Goal: Task Accomplishment & Management: Complete application form

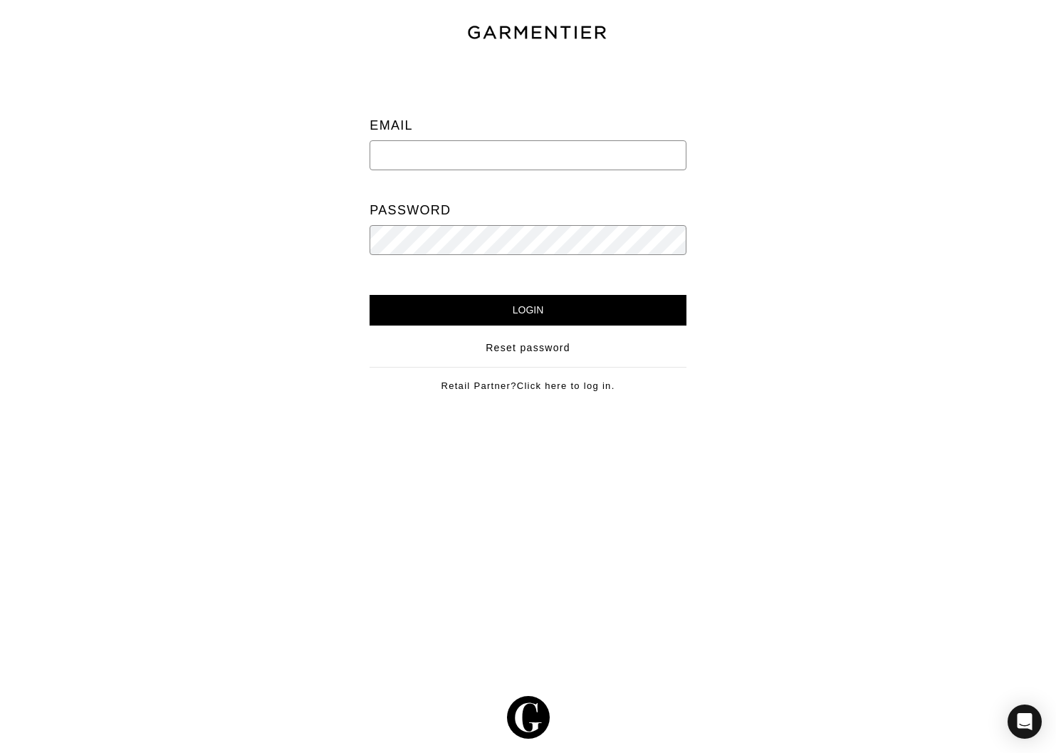
click at [626, 151] on input "email" at bounding box center [528, 155] width 316 height 30
type input "[EMAIL_ADDRESS][DOMAIN_NAME]"
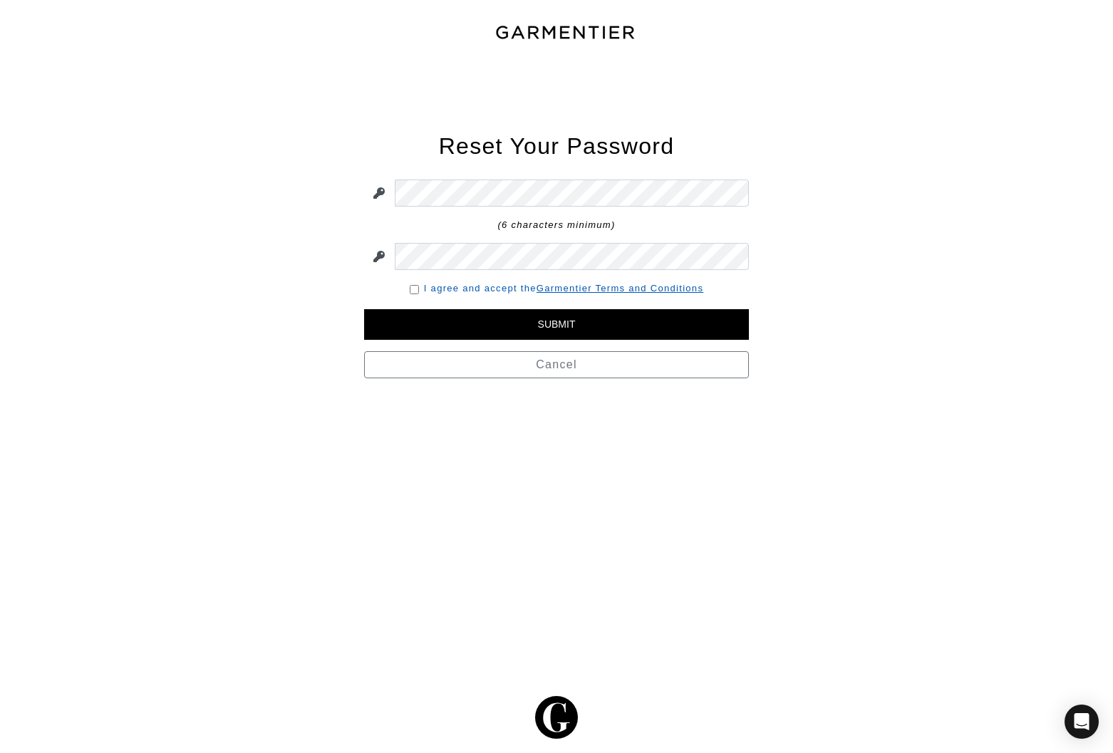
click at [445, 283] on link "I agree and accept the Garmentier Terms and Conditions" at bounding box center [563, 288] width 279 height 11
click at [412, 289] on input "checkbox" at bounding box center [414, 289] width 9 height 9
checkbox input "true"
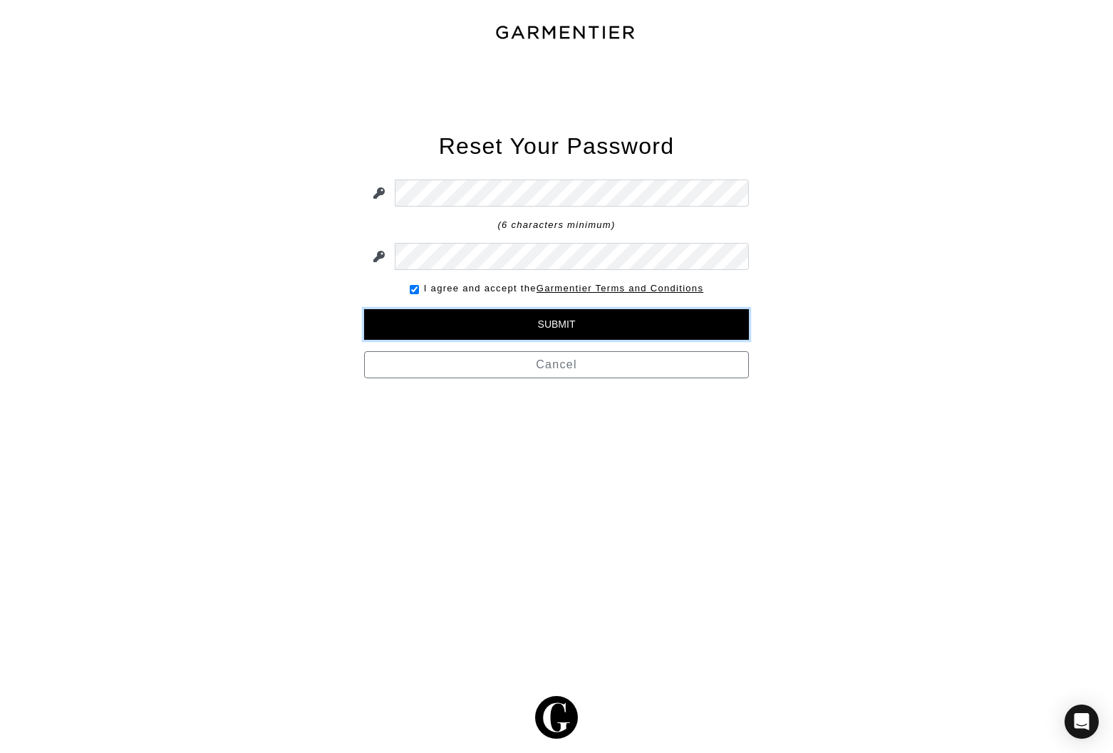
click at [477, 330] on input "Submit" at bounding box center [556, 324] width 385 height 31
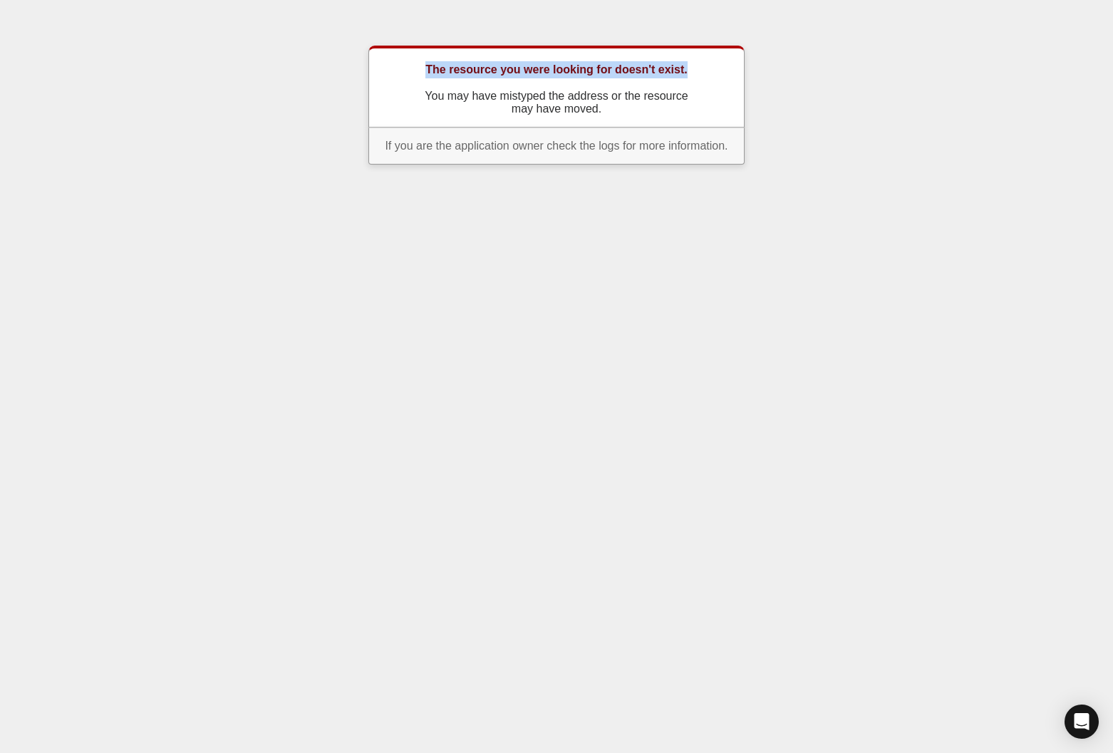
drag, startPoint x: 706, startPoint y: 69, endPoint x: 388, endPoint y: 60, distance: 317.9
click at [388, 60] on div "The resource you were looking for doesn't exist. You may have mistyped the addr…" at bounding box center [556, 87] width 376 height 82
drag, startPoint x: 675, startPoint y: 118, endPoint x: 370, endPoint y: 64, distance: 310.2
click at [370, 64] on div "The resource you were looking for doesn't exist. You may have mistyped the addr…" at bounding box center [556, 87] width 376 height 82
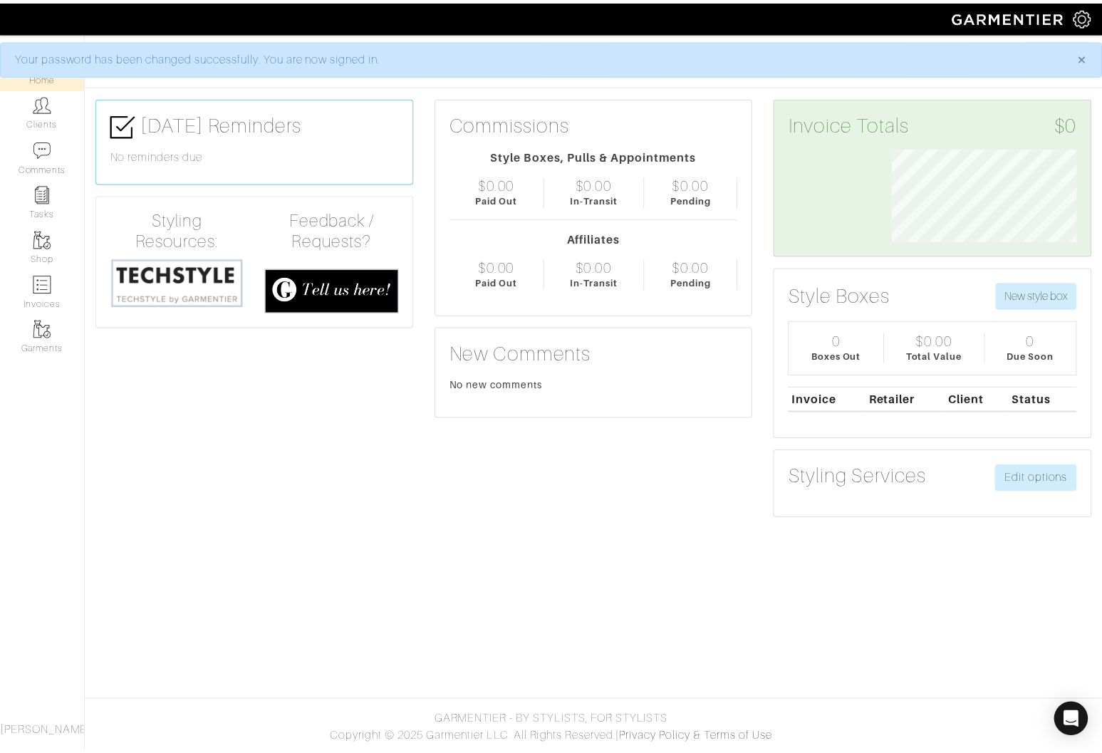
scroll to position [93, 209]
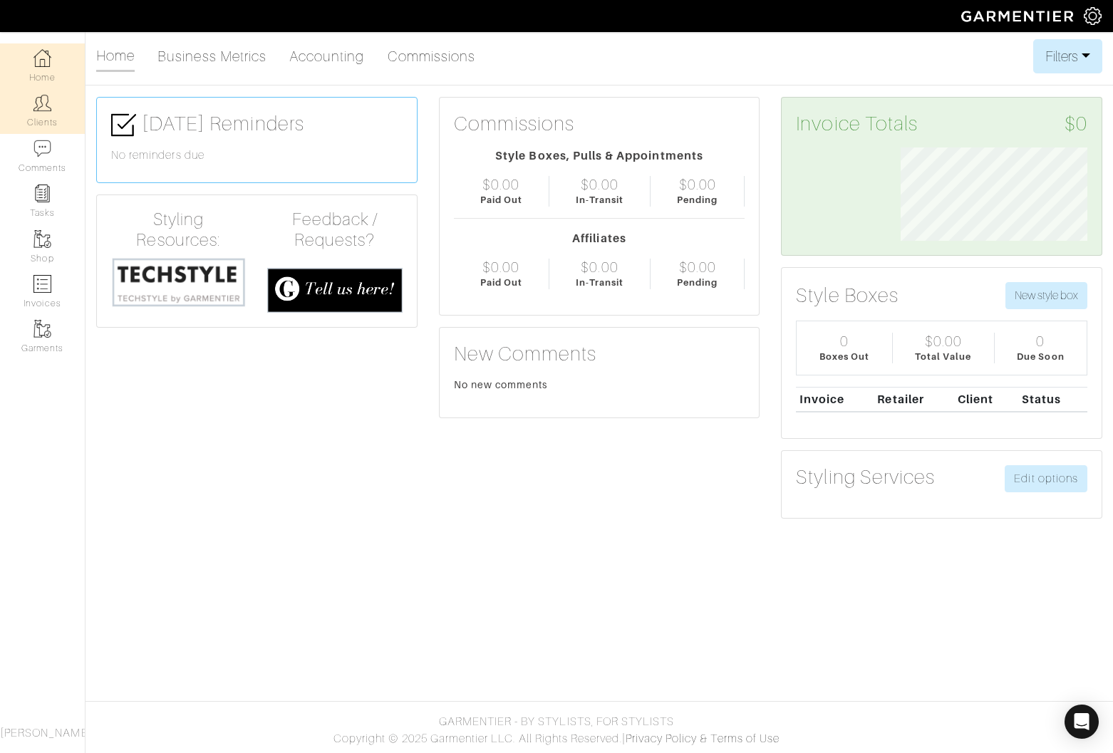
click at [51, 113] on link "Clients" at bounding box center [42, 110] width 85 height 45
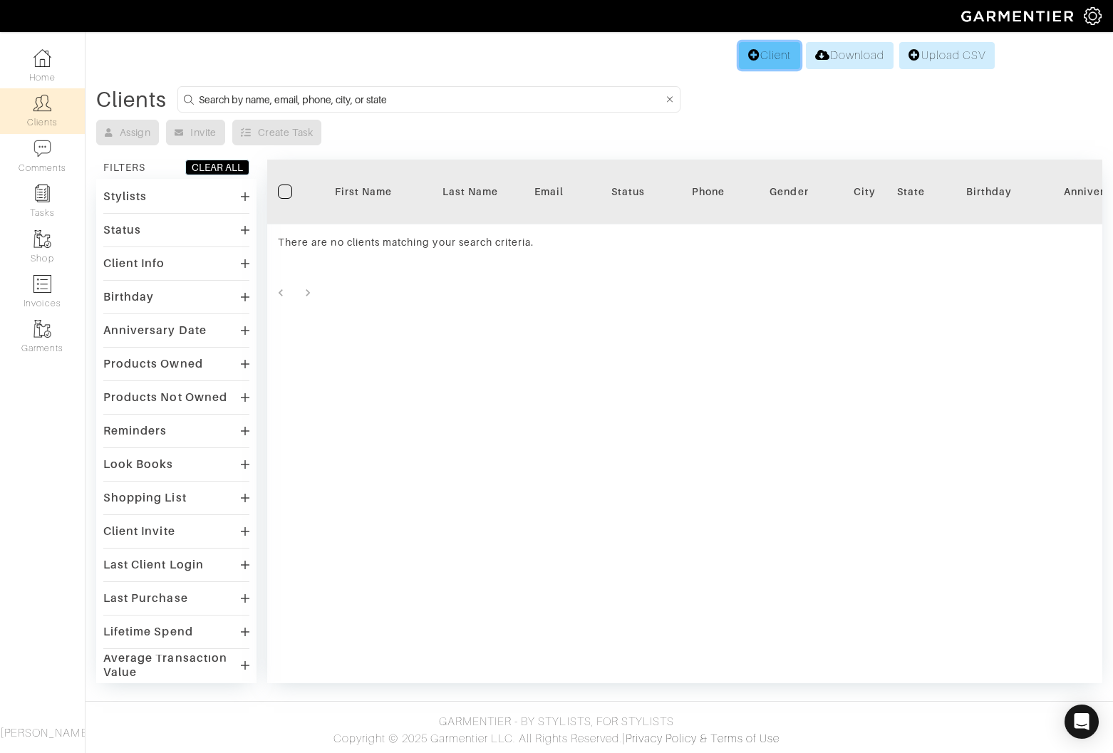
click at [752, 54] on link "Client" at bounding box center [769, 55] width 61 height 27
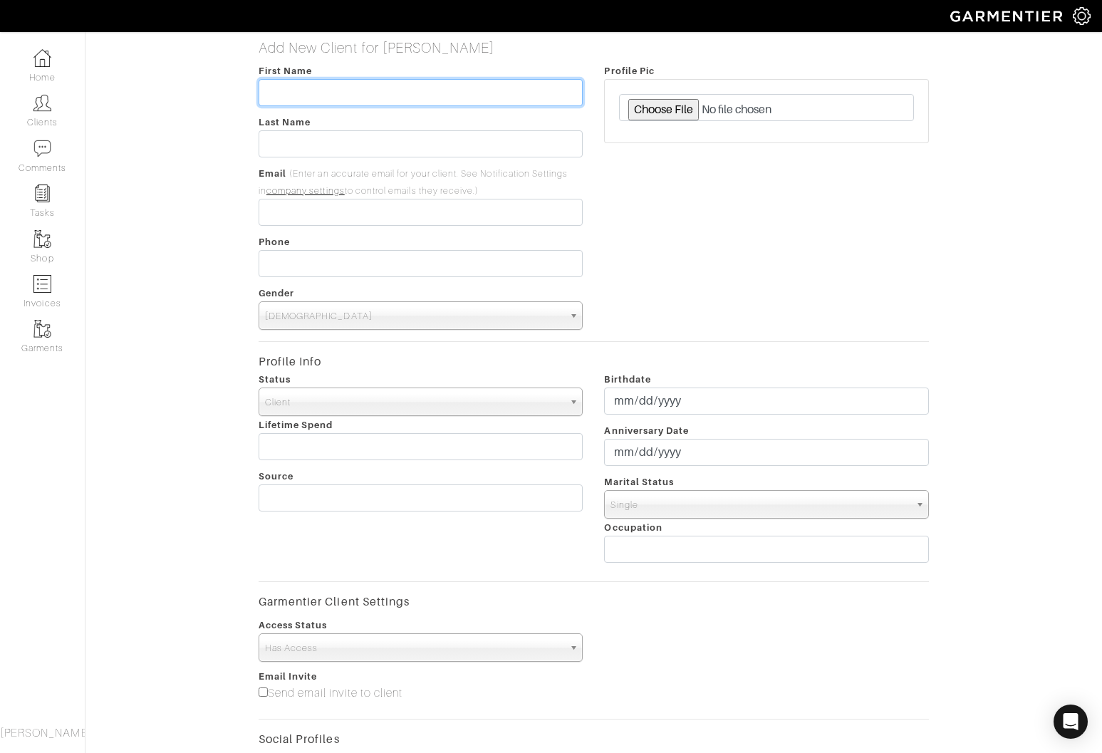
click at [373, 87] on input "text" at bounding box center [421, 92] width 325 height 27
type input "Dominique"
type input "Ashley"
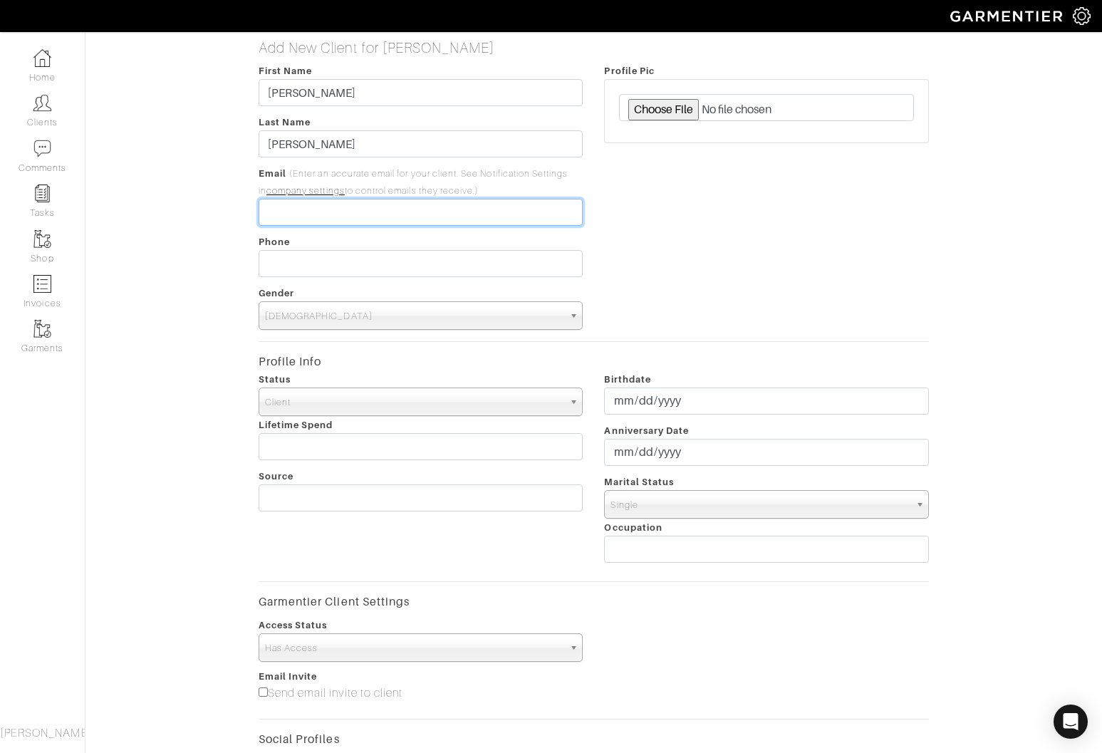
click at [358, 224] on input "email" at bounding box center [421, 212] width 325 height 27
type input "dnashley"
